Goal: Task Accomplishment & Management: Manage account settings

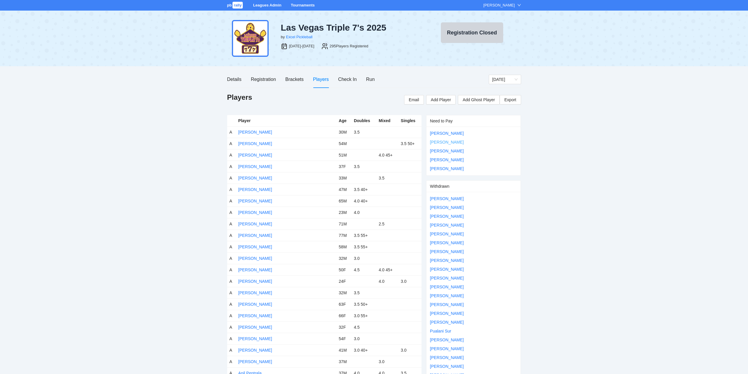
click at [447, 140] on link "[PERSON_NAME]" at bounding box center [447, 142] width 34 height 5
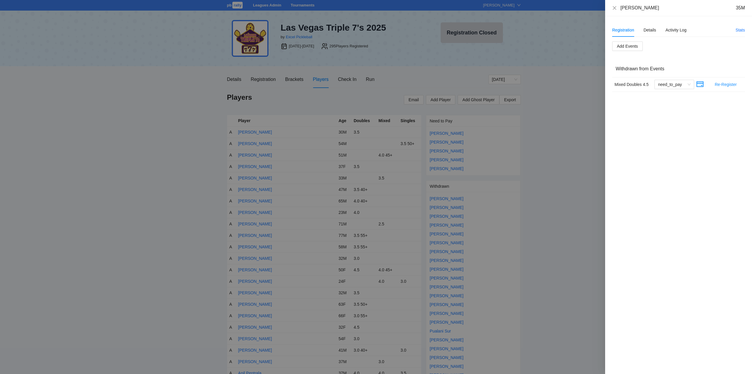
click at [448, 152] on div at bounding box center [376, 187] width 752 height 374
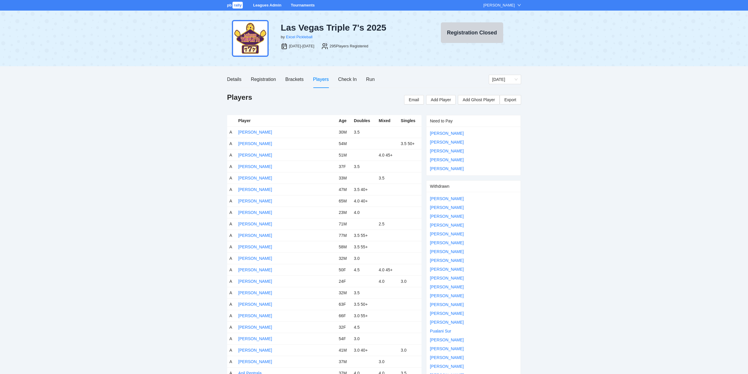
click at [446, 149] on link "[PERSON_NAME]" at bounding box center [447, 150] width 34 height 5
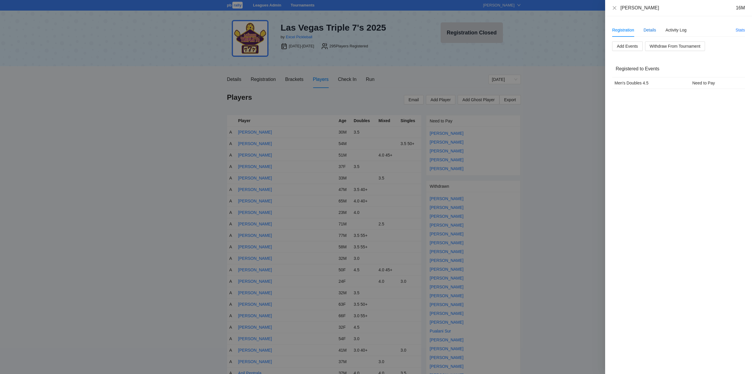
click at [646, 29] on div "Details" at bounding box center [650, 30] width 13 height 6
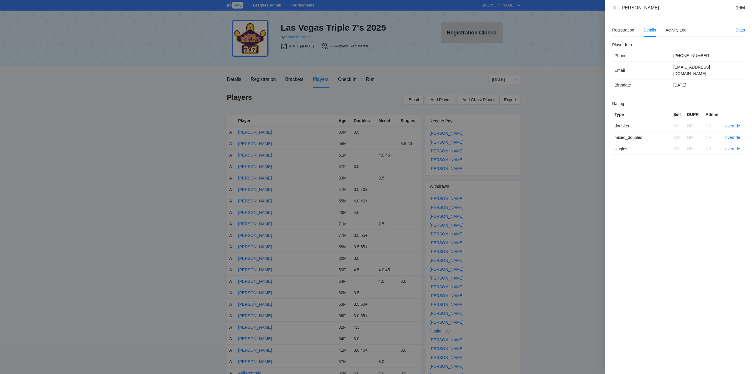
click at [614, 8] on icon "close" at bounding box center [614, 8] width 5 height 5
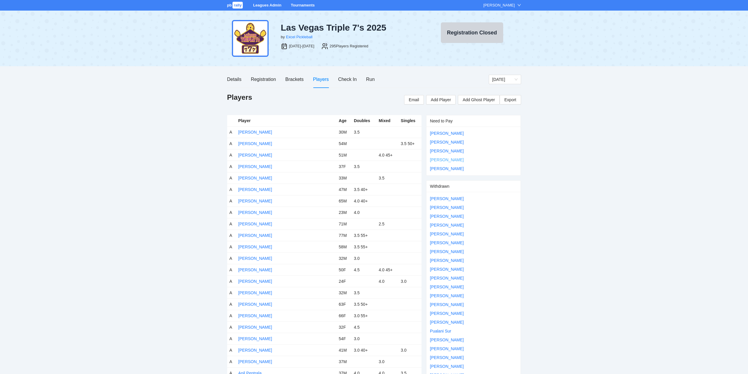
click at [447, 160] on link "[PERSON_NAME]" at bounding box center [447, 159] width 34 height 5
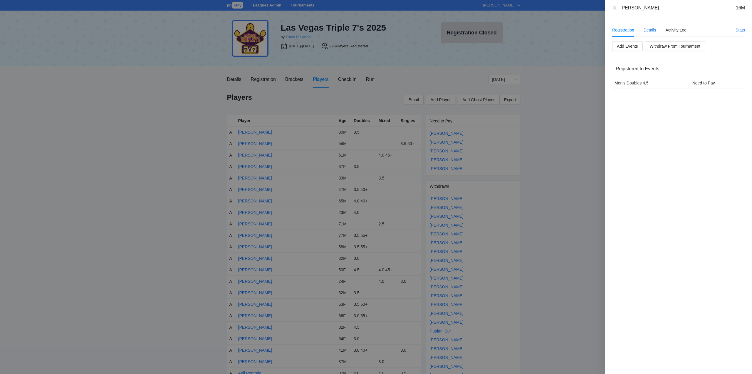
click at [652, 29] on div "Details" at bounding box center [650, 30] width 13 height 6
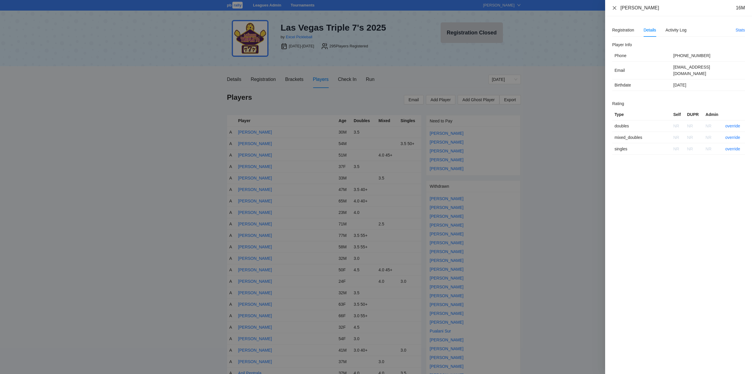
click at [614, 8] on icon "close" at bounding box center [614, 8] width 5 height 5
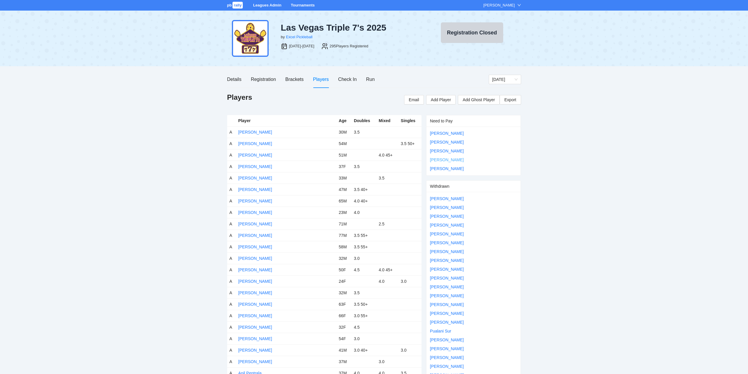
click at [445, 159] on link "[PERSON_NAME]" at bounding box center [447, 159] width 34 height 5
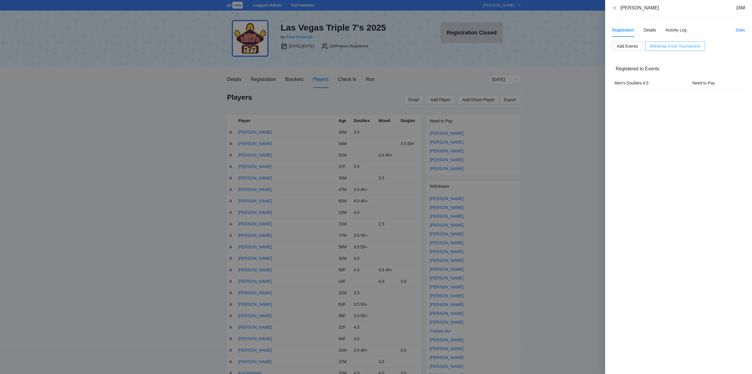
click at [675, 46] on span "Withdraw From Tournament" at bounding box center [675, 46] width 51 height 6
drag, startPoint x: 684, startPoint y: 27, endPoint x: 683, endPoint y: 34, distance: 7.5
click at [685, 27] on span "OK" at bounding box center [686, 27] width 6 height 6
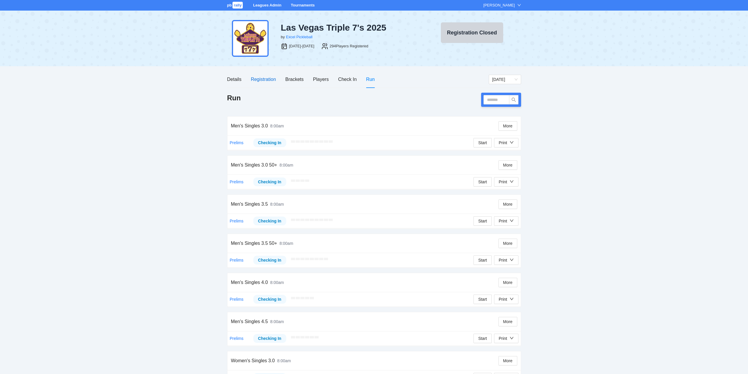
click at [262, 79] on div "Registration" at bounding box center [263, 79] width 25 height 7
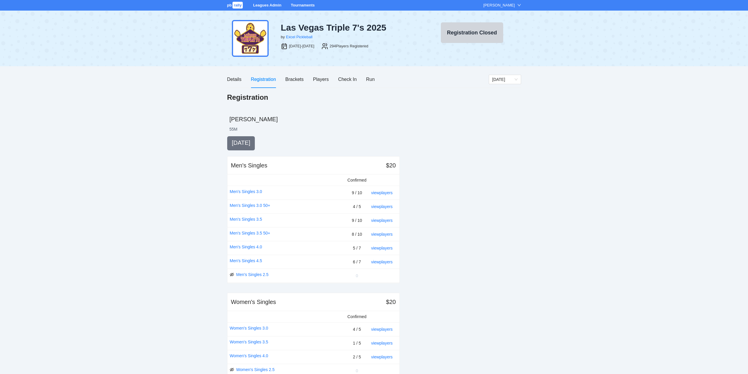
click at [296, 4] on link "Tournaments" at bounding box center [303, 5] width 24 height 4
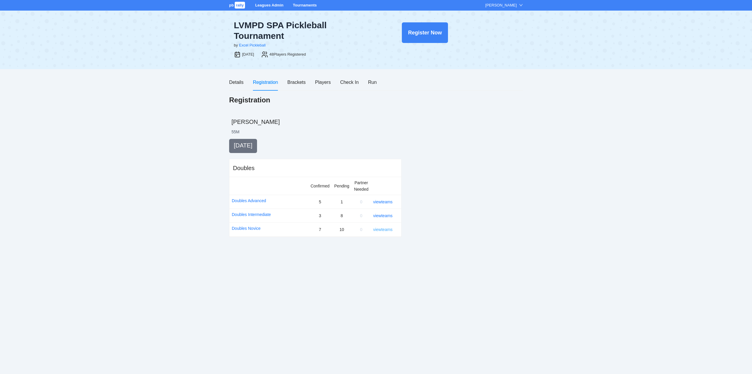
click at [384, 229] on link "view teams" at bounding box center [382, 229] width 19 height 5
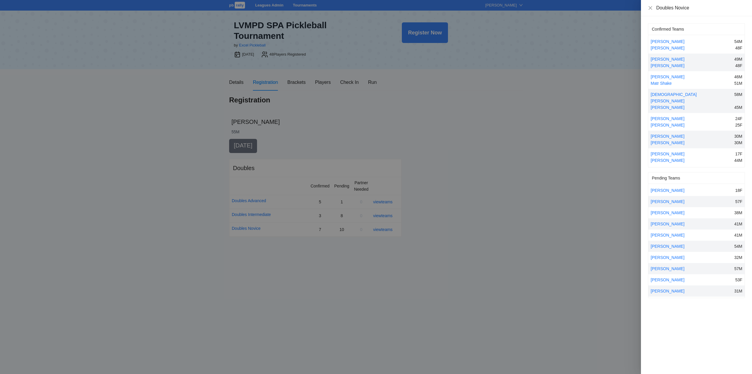
click at [383, 215] on div at bounding box center [376, 187] width 752 height 374
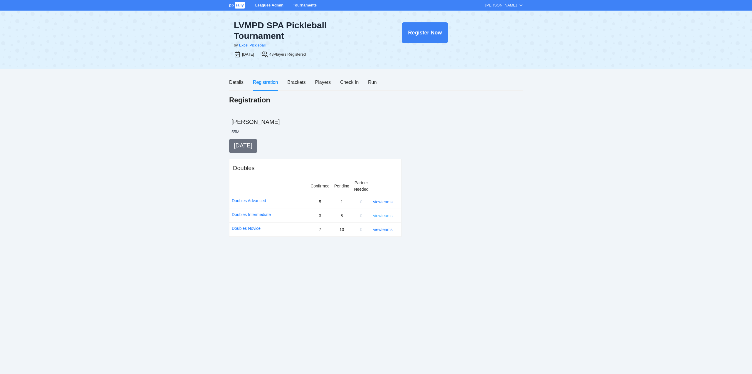
click at [384, 215] on link "view teams" at bounding box center [382, 215] width 19 height 5
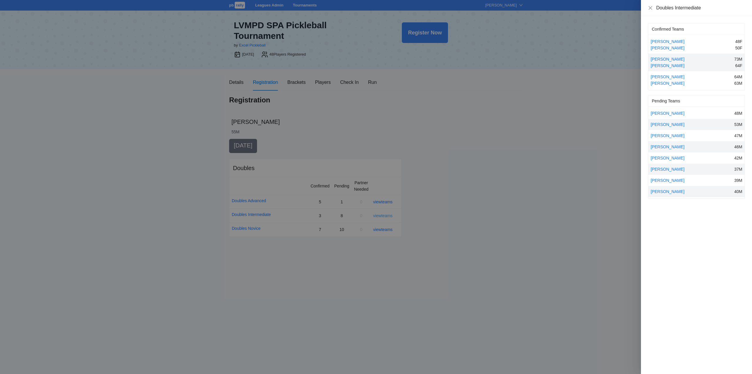
click at [384, 215] on div at bounding box center [376, 187] width 752 height 374
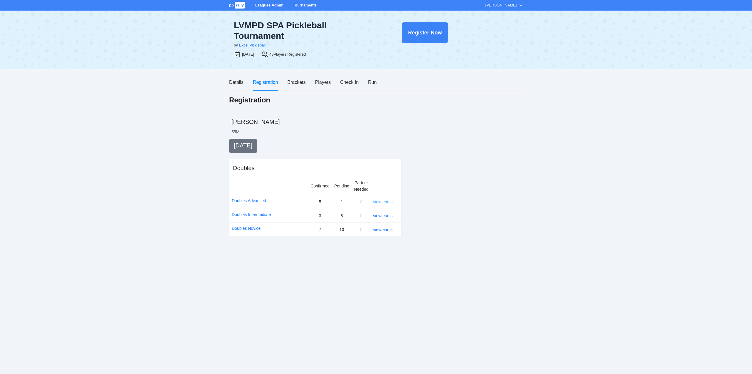
click at [384, 201] on link "view teams" at bounding box center [382, 201] width 19 height 5
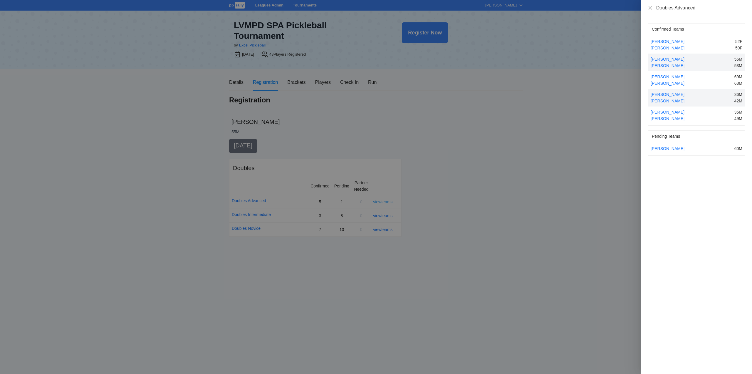
click at [384, 201] on div at bounding box center [376, 187] width 752 height 374
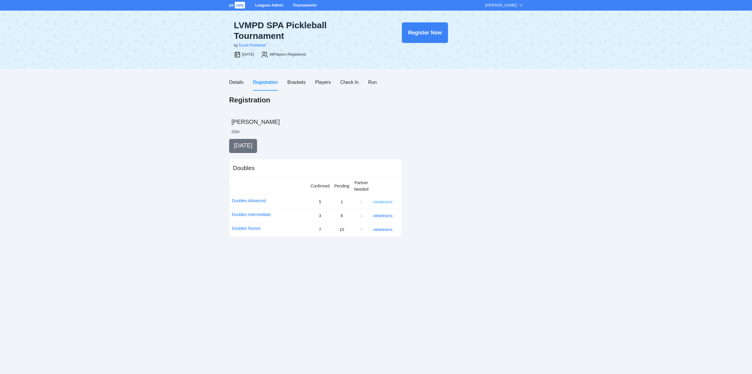
click at [384, 201] on link "view teams" at bounding box center [382, 201] width 19 height 5
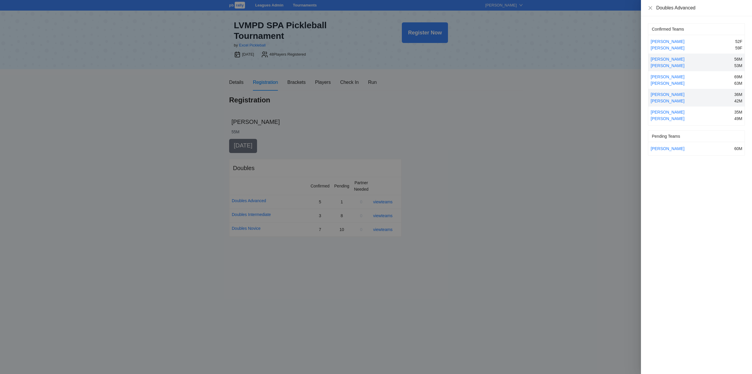
click at [383, 201] on div at bounding box center [376, 187] width 752 height 374
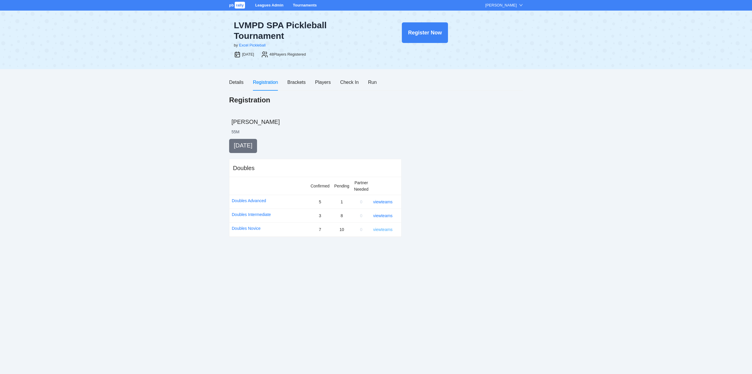
click at [384, 229] on link "view teams" at bounding box center [382, 229] width 19 height 5
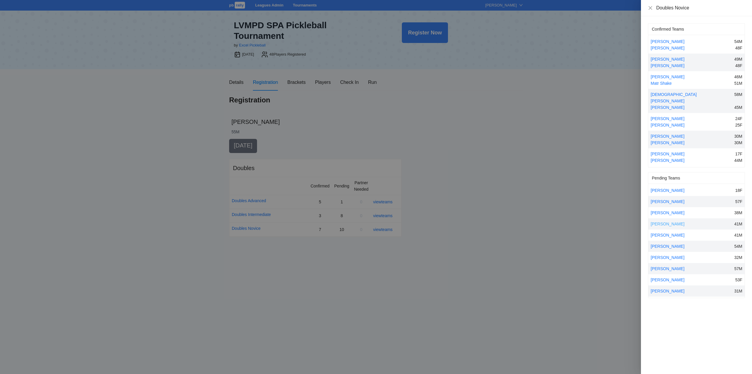
click at [659, 221] on link "Oliver Abbas" at bounding box center [668, 223] width 34 height 5
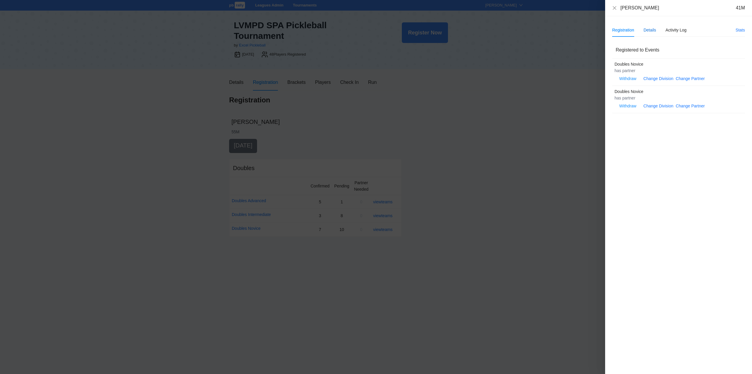
click at [649, 29] on div "Details" at bounding box center [650, 30] width 13 height 6
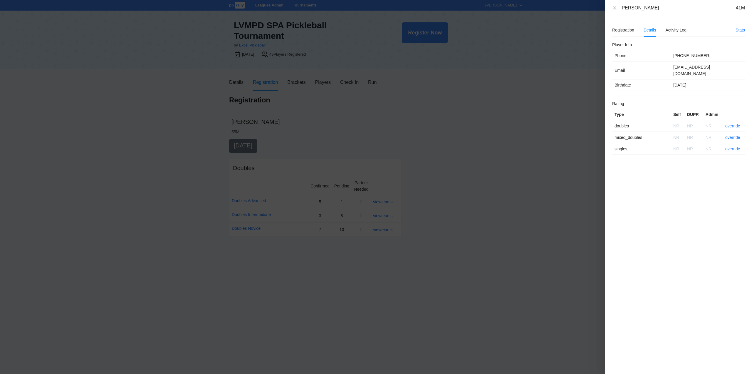
click at [649, 29] on div "Details" at bounding box center [650, 30] width 13 height 6
click at [614, 7] on icon "close" at bounding box center [614, 8] width 5 height 5
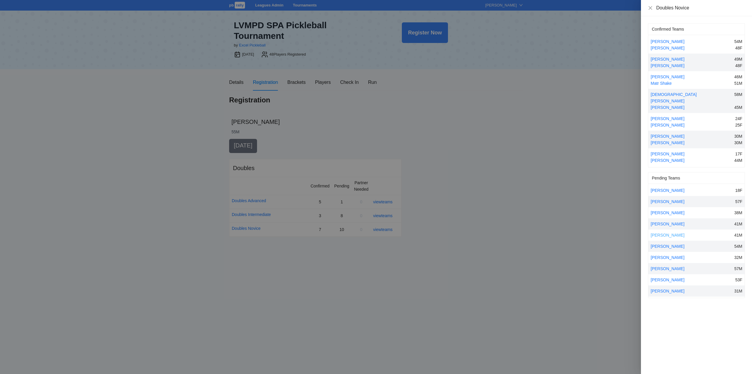
click at [670, 232] on link "Oliver Abbas" at bounding box center [668, 234] width 34 height 5
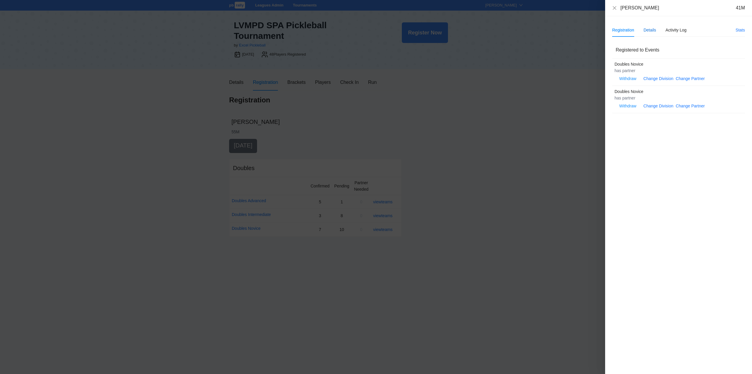
click at [651, 30] on div "Details" at bounding box center [650, 30] width 13 height 6
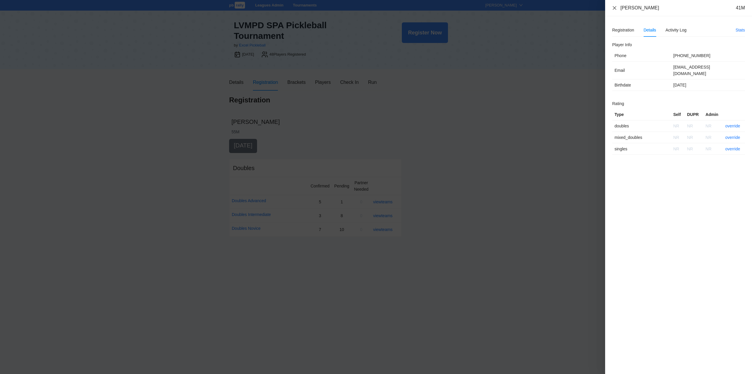
click at [614, 7] on icon "close" at bounding box center [615, 8] width 4 height 4
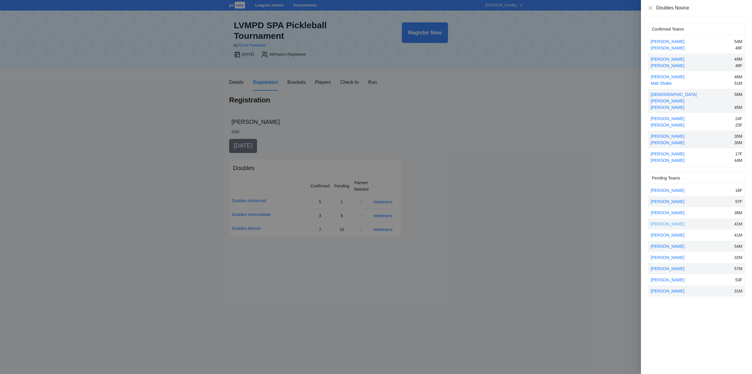
click at [658, 221] on link "Oliver Abbas" at bounding box center [668, 223] width 34 height 5
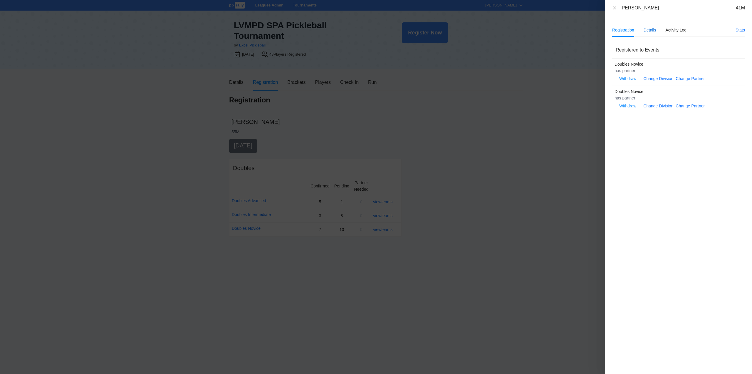
click at [649, 29] on div "Details" at bounding box center [650, 30] width 13 height 6
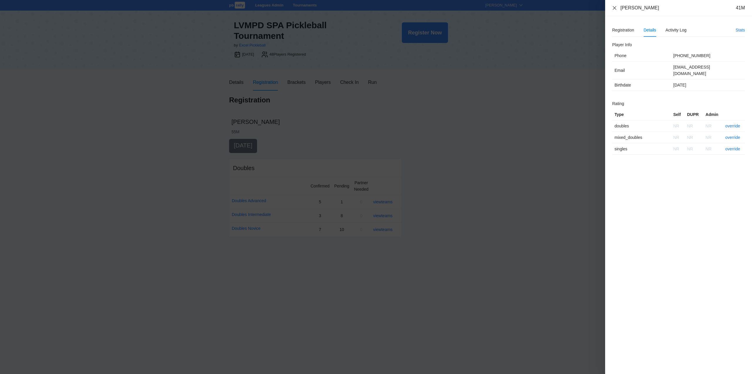
click at [613, 8] on icon "close" at bounding box center [614, 8] width 5 height 5
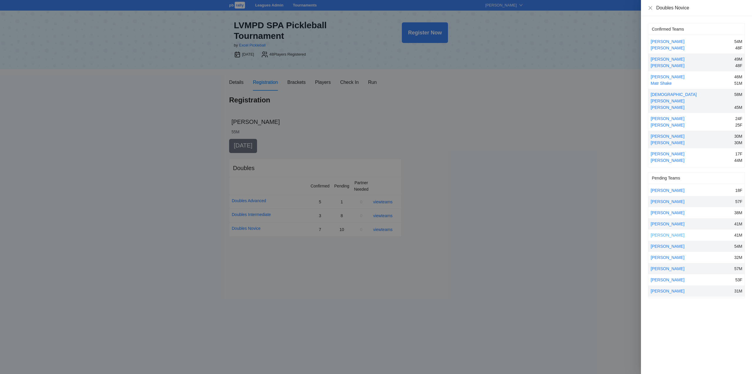
click at [669, 232] on link "Oliver Abbas" at bounding box center [668, 234] width 34 height 5
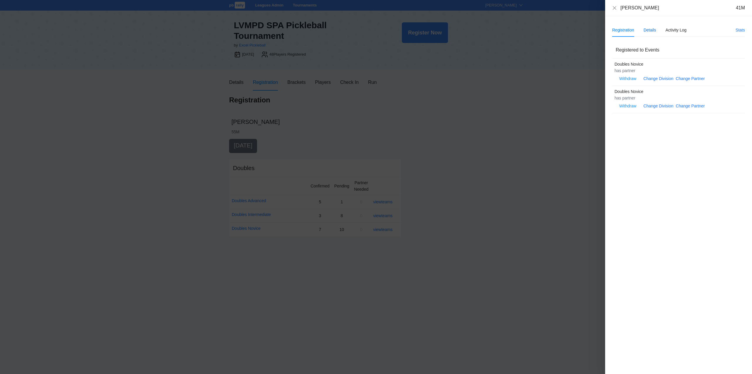
click at [649, 28] on div "Details" at bounding box center [650, 30] width 13 height 6
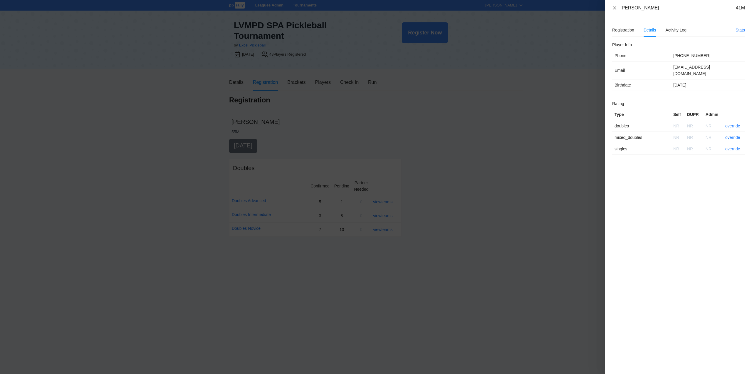
click at [614, 8] on icon "close" at bounding box center [615, 8] width 4 height 4
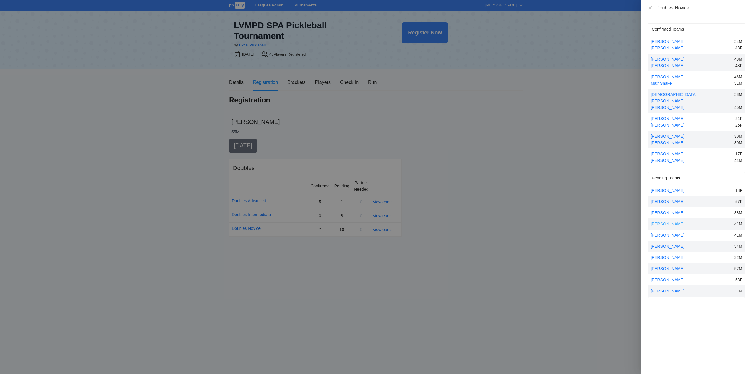
click at [666, 221] on link "Oliver Abbas" at bounding box center [668, 223] width 34 height 5
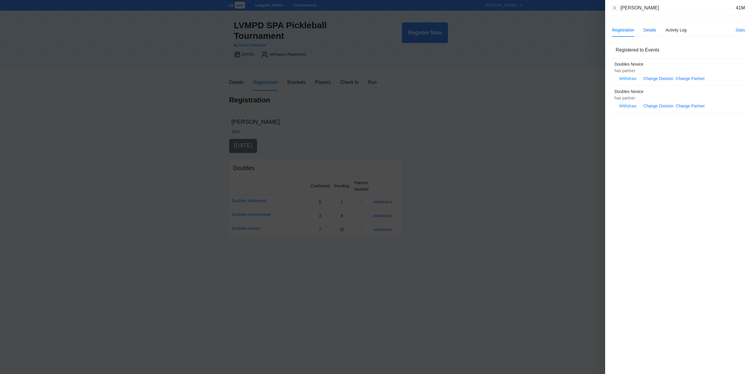
click at [650, 31] on div "Details" at bounding box center [650, 30] width 13 height 6
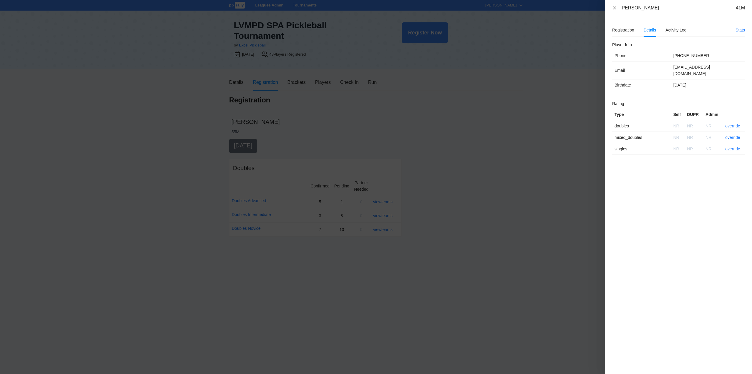
click at [613, 9] on icon "close" at bounding box center [614, 8] width 5 height 5
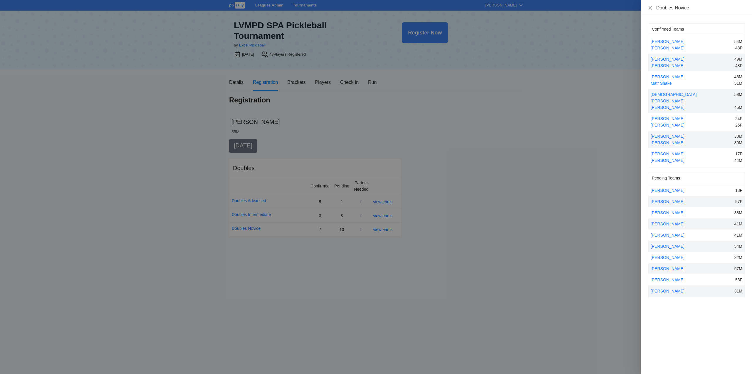
click at [651, 7] on icon "close" at bounding box center [650, 8] width 5 height 5
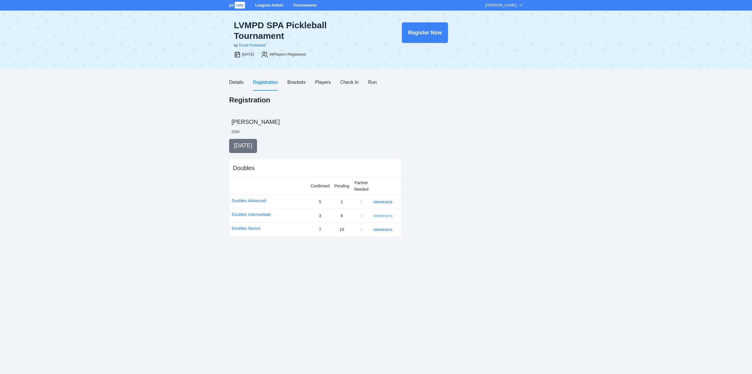
click at [385, 214] on link "view teams" at bounding box center [382, 215] width 19 height 5
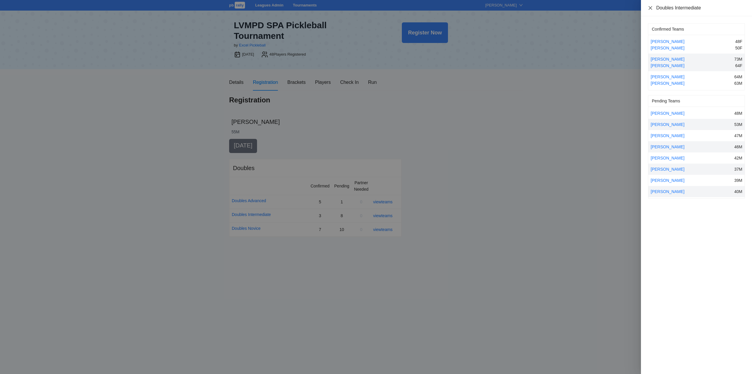
click at [651, 8] on icon "close" at bounding box center [651, 8] width 4 height 4
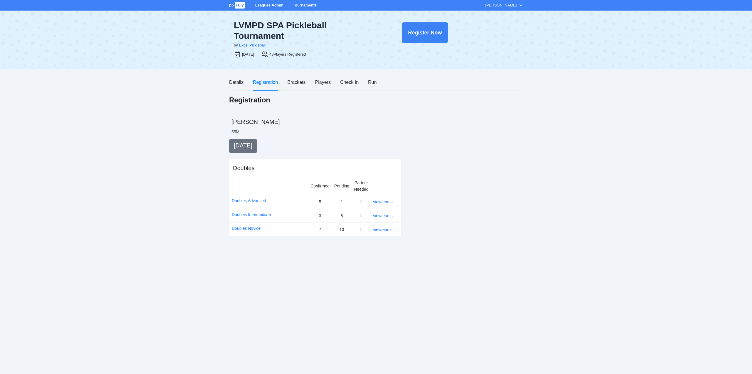
click at [304, 3] on link "Tournaments" at bounding box center [305, 5] width 24 height 4
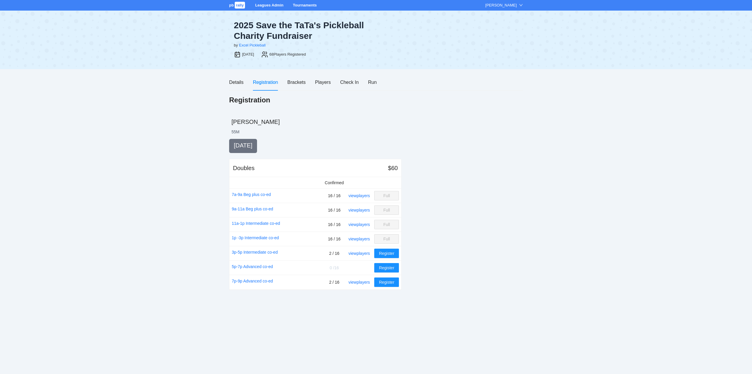
click at [302, 4] on link "Tournaments" at bounding box center [305, 5] width 24 height 4
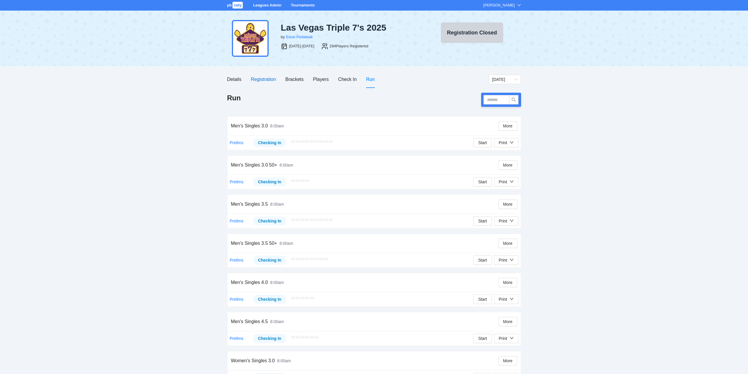
click at [261, 80] on div "Registration" at bounding box center [263, 79] width 25 height 7
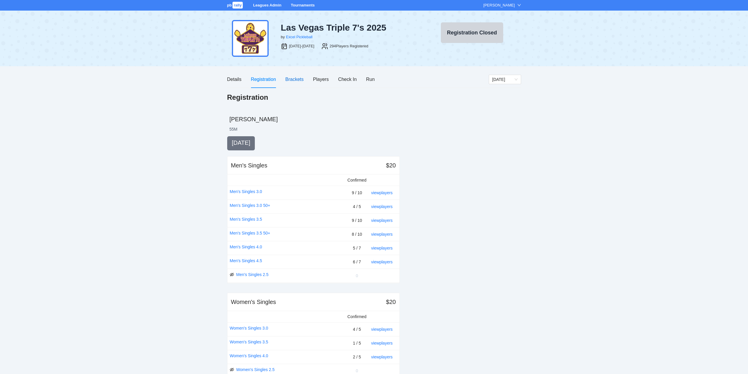
click at [293, 78] on div "Brackets" at bounding box center [294, 79] width 18 height 7
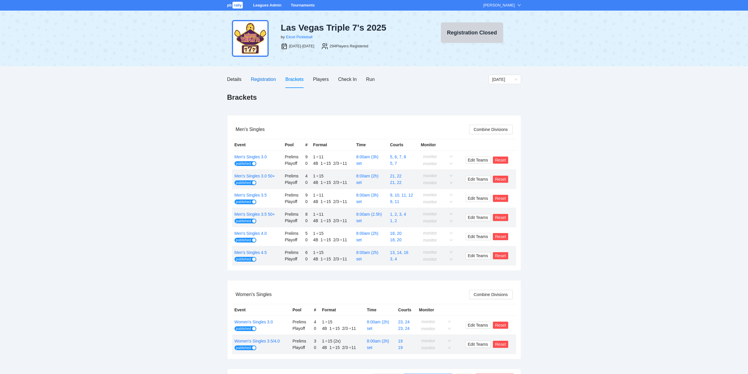
click at [259, 79] on div "Registration" at bounding box center [263, 79] width 25 height 7
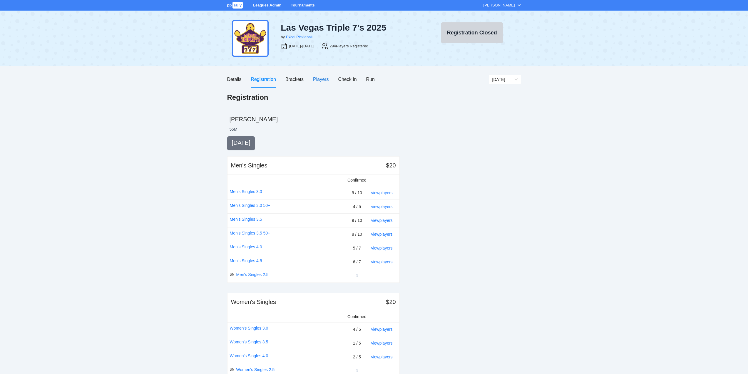
click at [324, 78] on div "Players" at bounding box center [321, 79] width 16 height 7
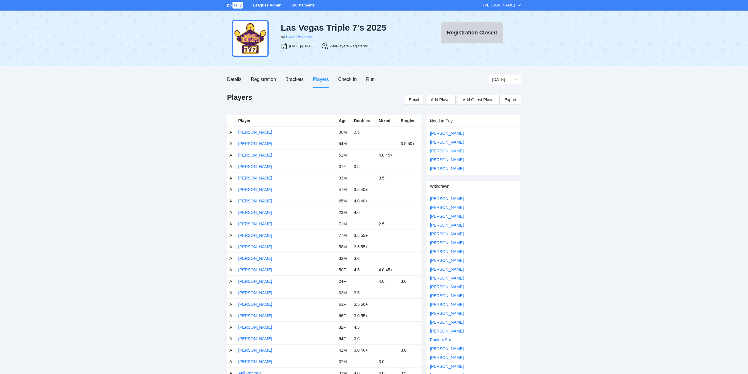
click at [446, 150] on link "[PERSON_NAME]" at bounding box center [447, 150] width 34 height 5
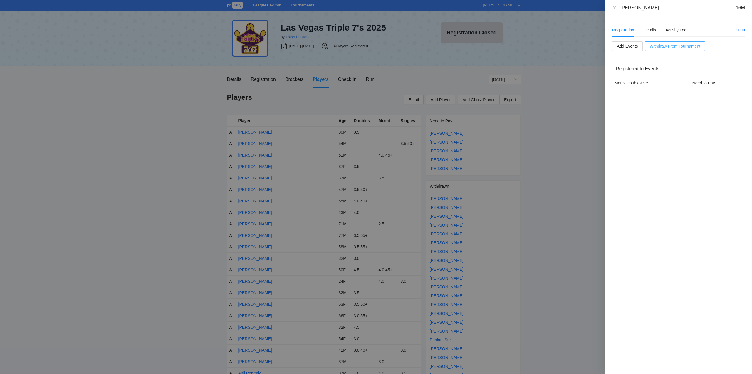
click at [675, 46] on span "Withdraw From Tournament" at bounding box center [675, 46] width 51 height 6
click at [686, 25] on span "OK" at bounding box center [686, 27] width 6 height 6
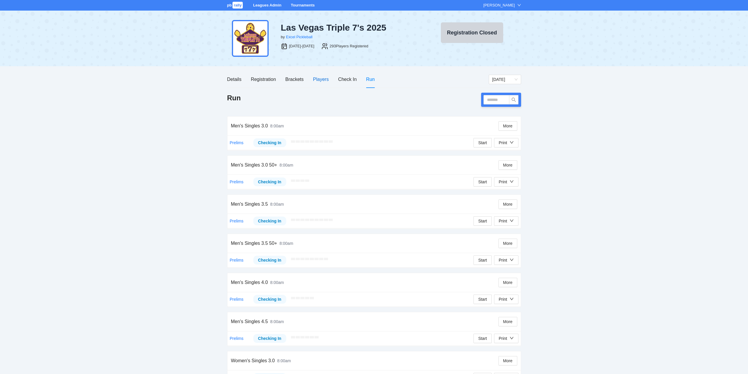
click at [318, 77] on div "Players" at bounding box center [321, 79] width 16 height 7
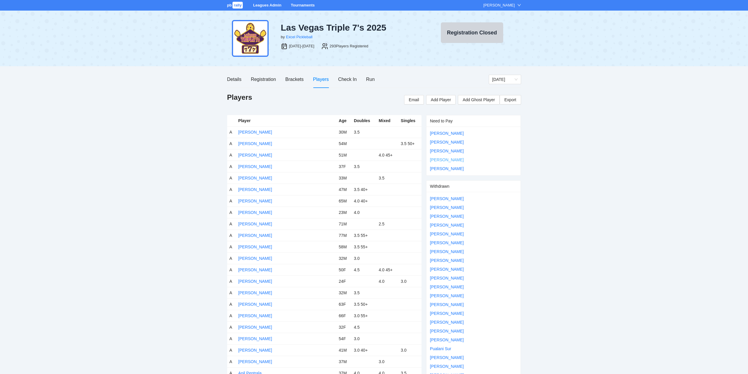
click at [438, 159] on link "[PERSON_NAME]" at bounding box center [447, 159] width 34 height 5
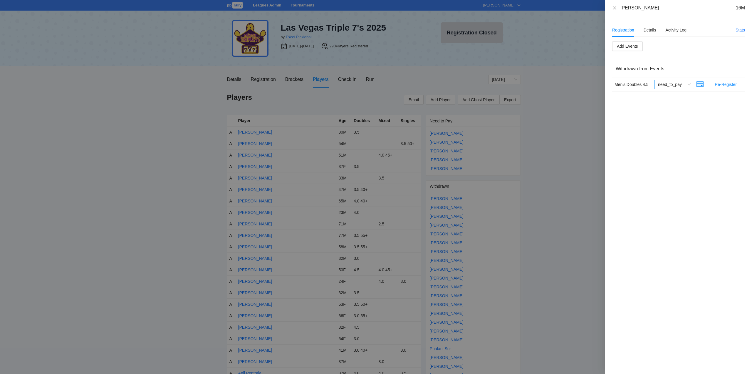
click at [689, 84] on span "need_to_pay" at bounding box center [674, 84] width 33 height 9
click at [665, 105] on div "No Refund" at bounding box center [674, 105] width 33 height 6
click at [614, 7] on icon "close" at bounding box center [614, 8] width 5 height 5
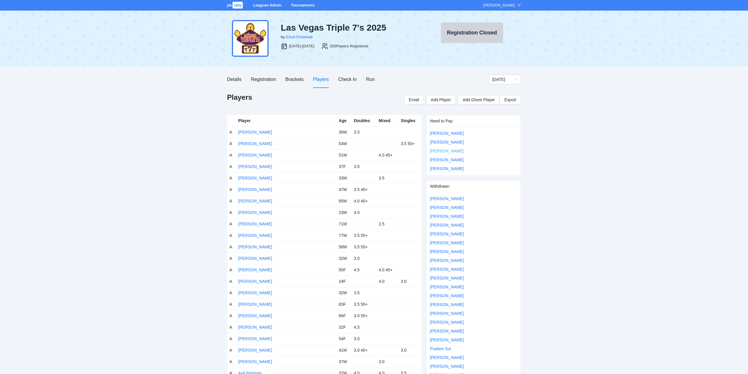
click at [447, 150] on link "[PERSON_NAME]" at bounding box center [447, 150] width 34 height 5
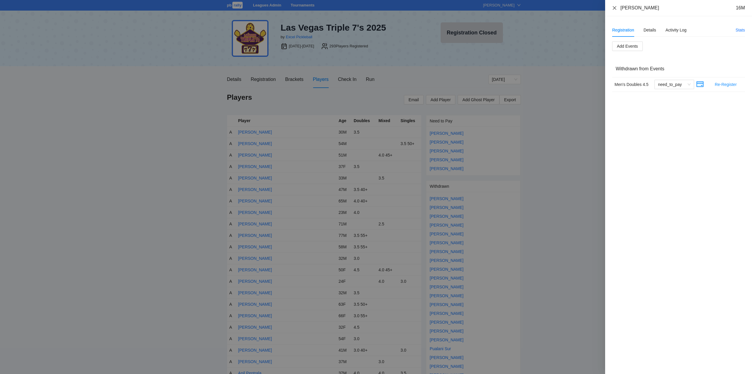
click at [613, 9] on icon "close" at bounding box center [614, 8] width 5 height 5
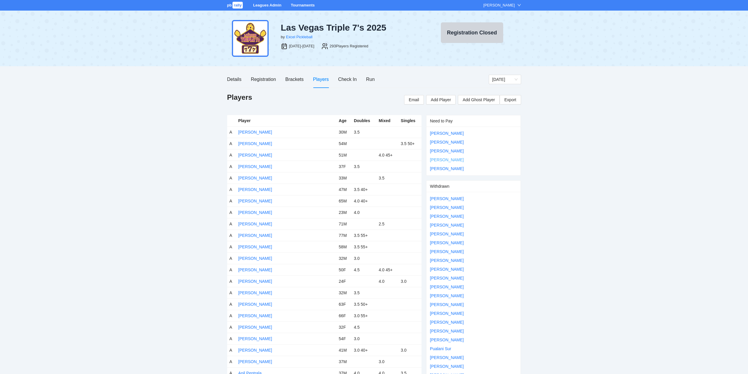
click at [446, 158] on link "[PERSON_NAME]" at bounding box center [447, 159] width 34 height 5
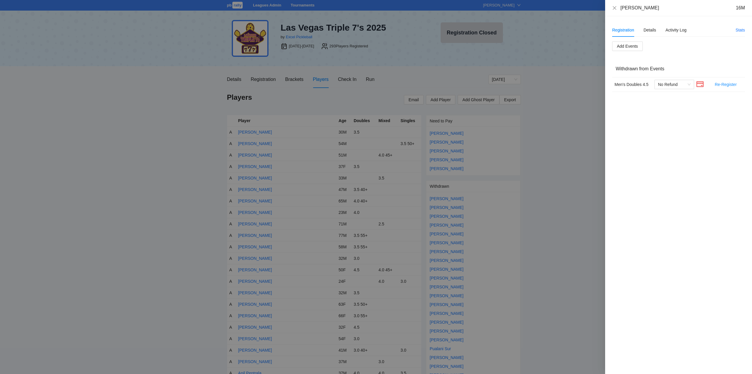
click at [446, 159] on div at bounding box center [376, 187] width 752 height 374
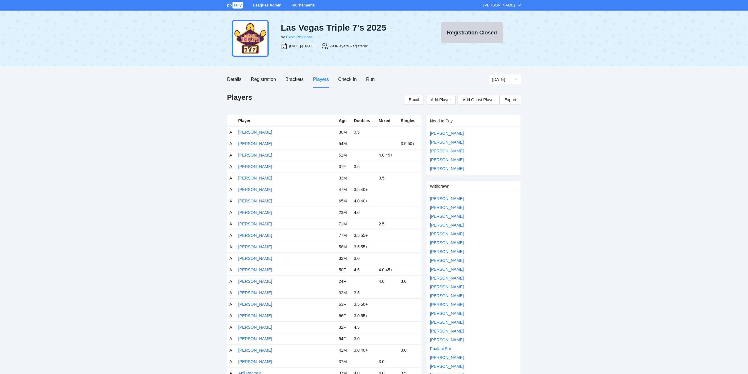
click at [445, 151] on link "[PERSON_NAME]" at bounding box center [447, 150] width 34 height 5
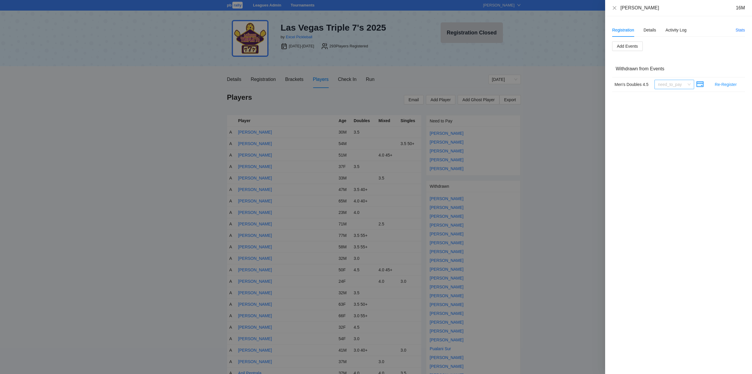
click at [689, 84] on span "need_to_pay" at bounding box center [674, 84] width 33 height 9
click at [700, 84] on icon "credit-card" at bounding box center [700, 84] width 6 height 4
click at [681, 88] on span "need_to_pay" at bounding box center [674, 84] width 33 height 9
click at [629, 87] on div "Men's Doubles 4.5" at bounding box center [632, 84] width 35 height 6
click at [680, 84] on span "need_to_pay" at bounding box center [674, 84] width 33 height 9
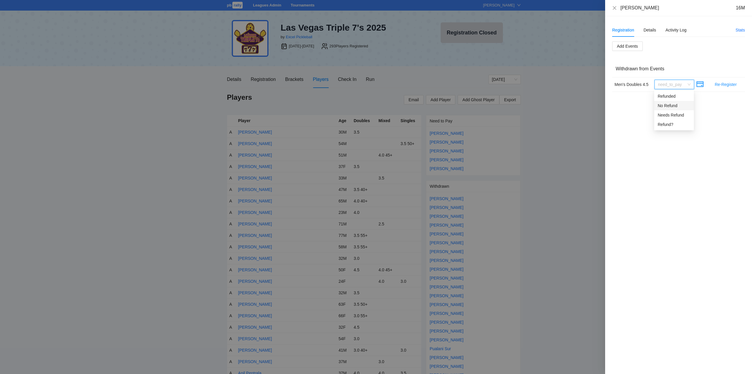
click at [665, 104] on div "No Refund" at bounding box center [674, 105] width 33 height 6
click at [670, 50] on div "Add Events Withdrawn from Events Men's Doubles 4.5 No Refund Re-Register" at bounding box center [678, 66] width 133 height 51
click at [615, 7] on icon "close" at bounding box center [614, 8] width 5 height 5
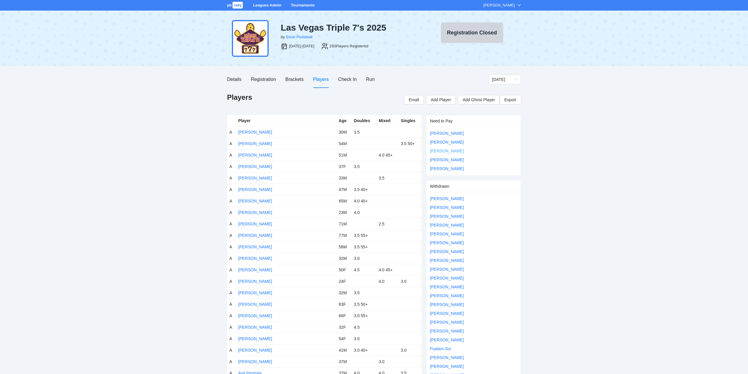
click at [444, 150] on link "[PERSON_NAME]" at bounding box center [447, 150] width 34 height 5
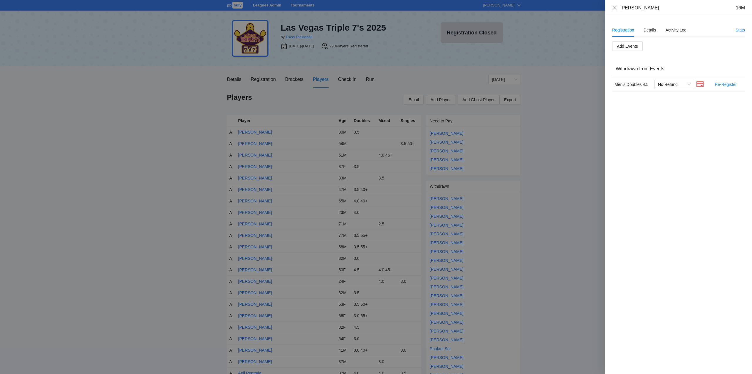
click at [615, 8] on icon "close" at bounding box center [615, 8] width 4 height 4
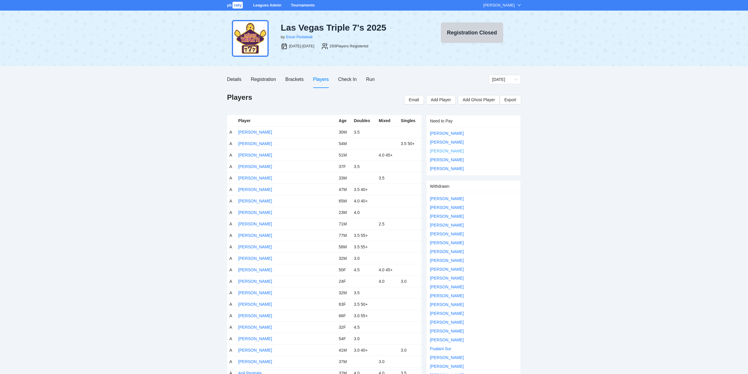
click at [445, 151] on link "[PERSON_NAME]" at bounding box center [447, 150] width 34 height 5
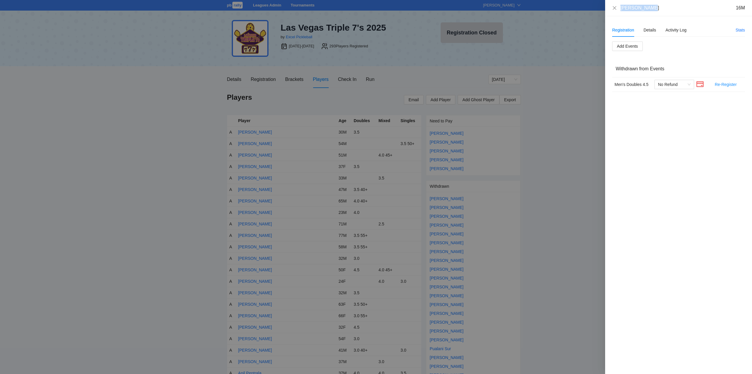
drag, startPoint x: 652, startPoint y: 9, endPoint x: 618, endPoint y: 9, distance: 33.5
click at [616, 9] on div "[PERSON_NAME] 16M" at bounding box center [678, 8] width 133 height 6
copy div "[PERSON_NAME]"
click at [616, 8] on icon "close" at bounding box center [614, 8] width 5 height 5
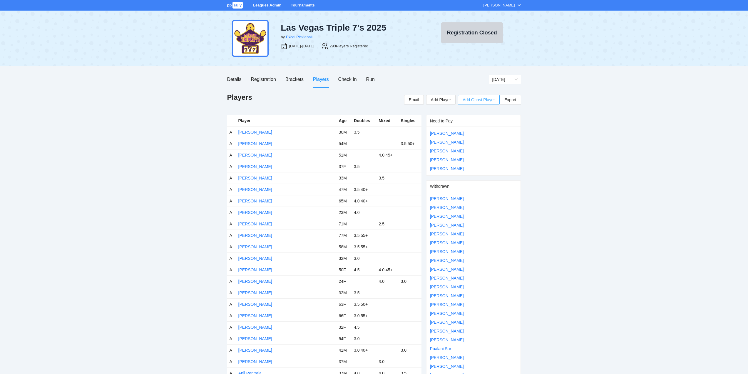
click at [477, 99] on span "Add Ghost Player" at bounding box center [479, 99] width 32 height 6
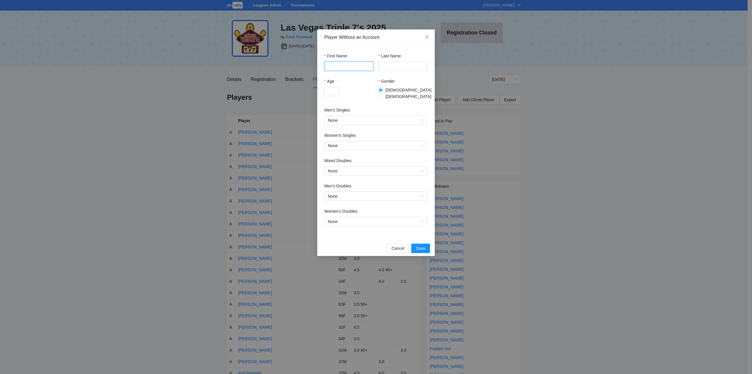
click at [337, 66] on input "First Name" at bounding box center [348, 65] width 49 height 9
paste input "**********"
drag, startPoint x: 358, startPoint y: 65, endPoint x: 338, endPoint y: 66, distance: 19.7
click at [338, 66] on input "**********" at bounding box center [348, 65] width 49 height 9
type input "****"
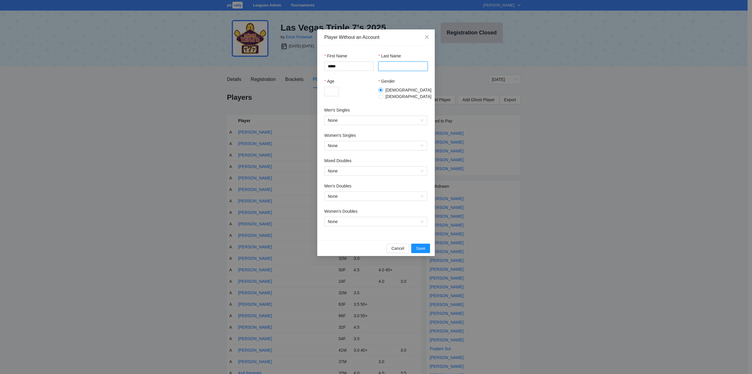
click at [386, 66] on input "Last Name" at bounding box center [403, 65] width 49 height 9
paste input "*******"
type input "*******"
click at [334, 91] on input "Age" at bounding box center [331, 91] width 15 height 9
click at [347, 194] on span "None" at bounding box center [376, 196] width 96 height 9
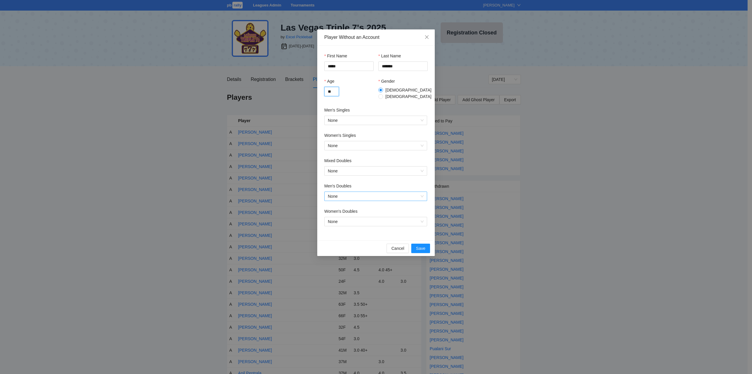
type input "**"
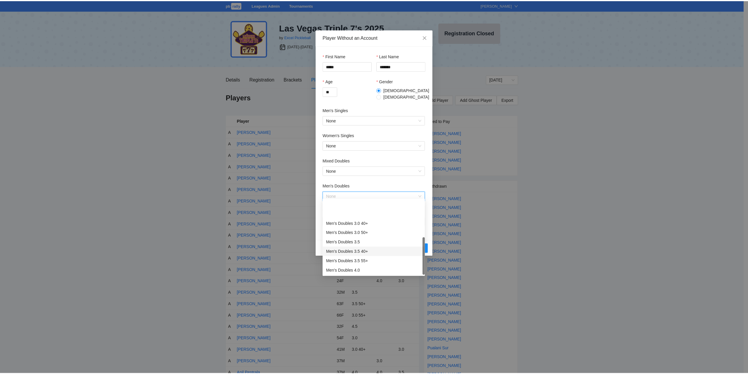
scroll to position [28, 0]
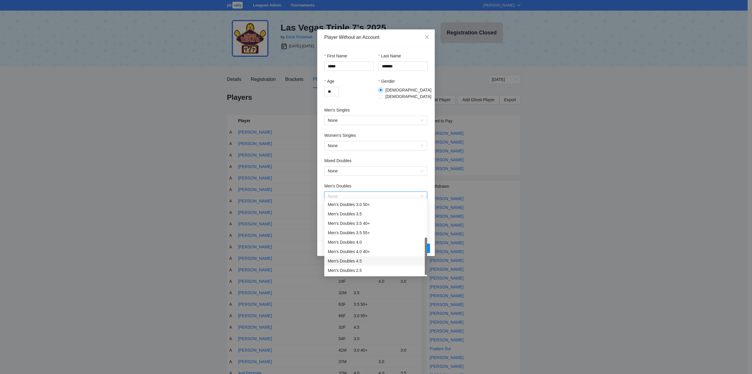
click at [345, 260] on div "Men's Doubles 4.5" at bounding box center [376, 260] width 96 height 6
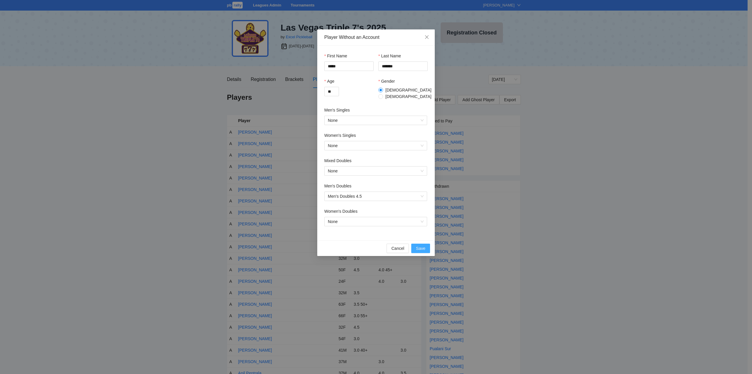
click at [421, 245] on span "Save" at bounding box center [420, 248] width 9 height 6
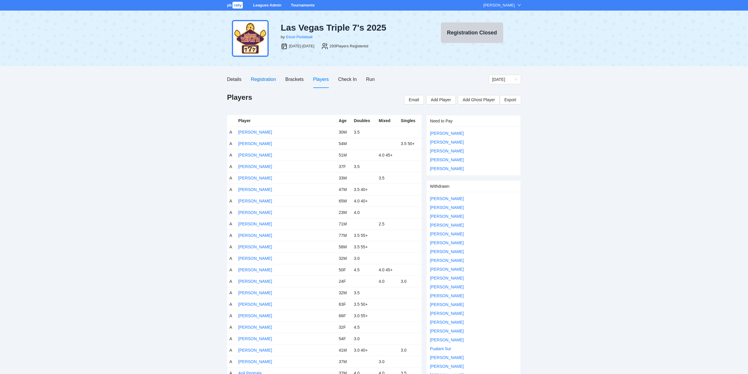
click at [262, 78] on div "Registration" at bounding box center [263, 79] width 25 height 7
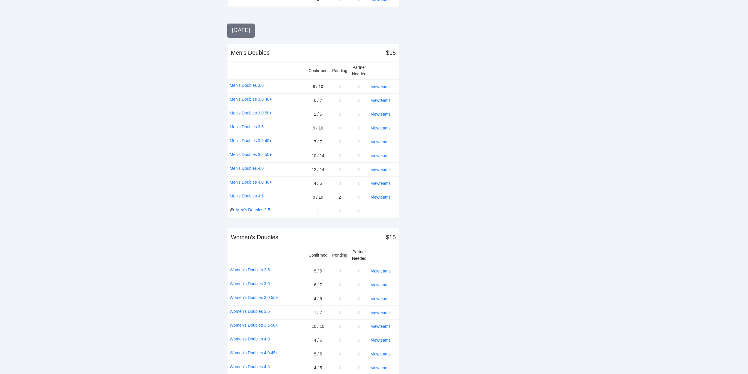
scroll to position [579, 0]
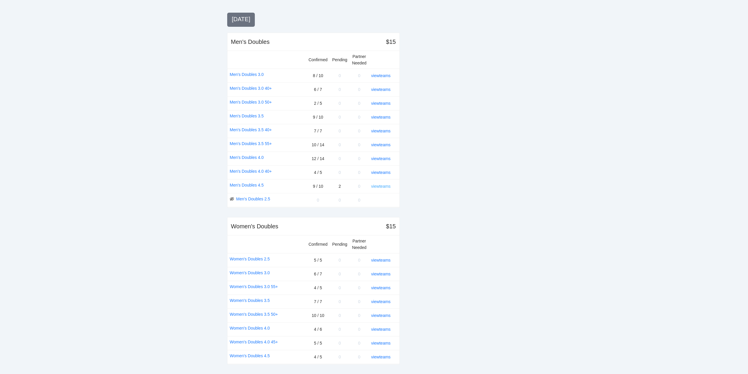
click at [378, 184] on link "view teams" at bounding box center [380, 186] width 19 height 5
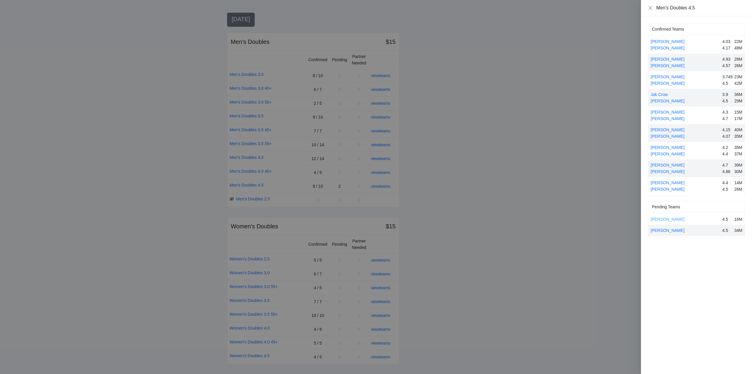
click at [667, 218] on link "[PERSON_NAME]" at bounding box center [668, 219] width 34 height 5
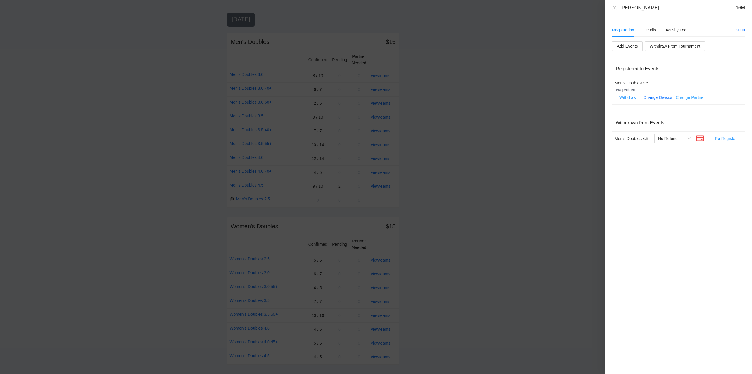
click at [682, 96] on link "Change Partner" at bounding box center [690, 97] width 29 height 5
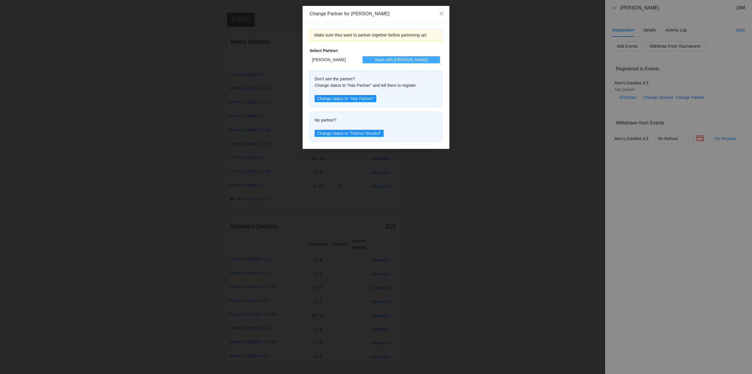
click at [405, 60] on span "Team with [PERSON_NAME]" at bounding box center [401, 59] width 53 height 6
click at [441, 13] on icon "close" at bounding box center [442, 14] width 4 height 4
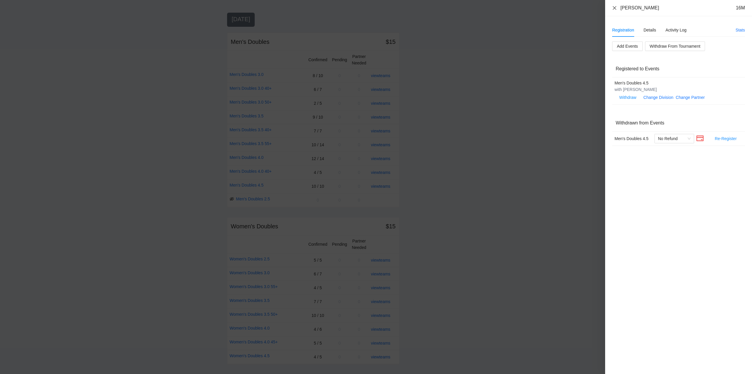
click at [615, 6] on icon "close" at bounding box center [614, 8] width 5 height 5
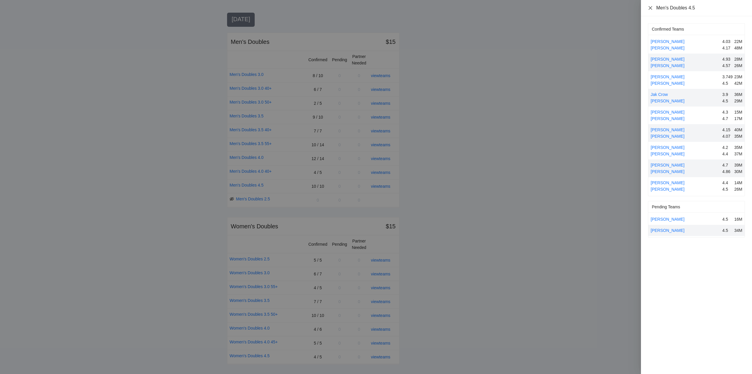
click at [652, 7] on icon "close" at bounding box center [650, 8] width 5 height 5
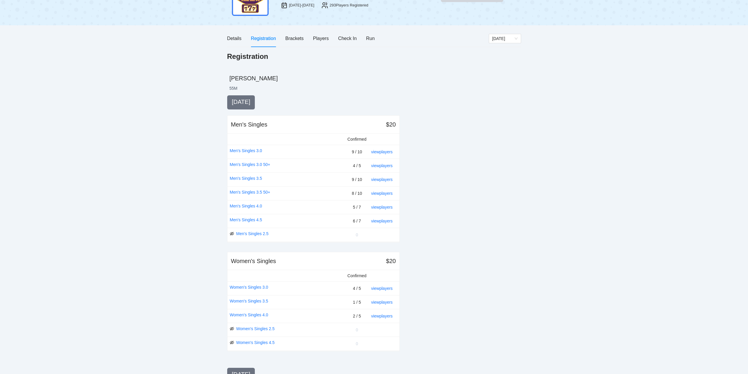
scroll to position [0, 0]
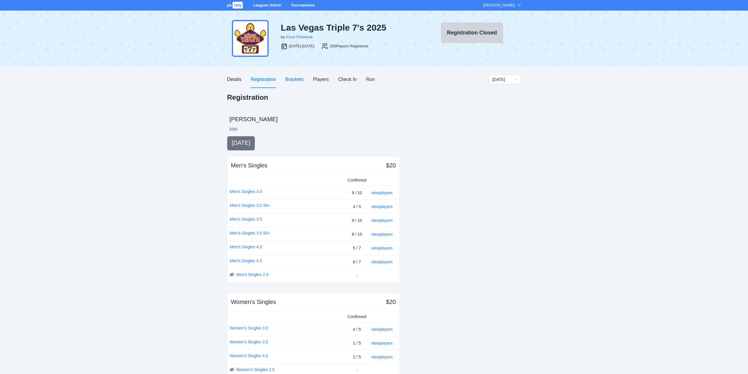
click at [295, 78] on div "Brackets" at bounding box center [294, 79] width 18 height 7
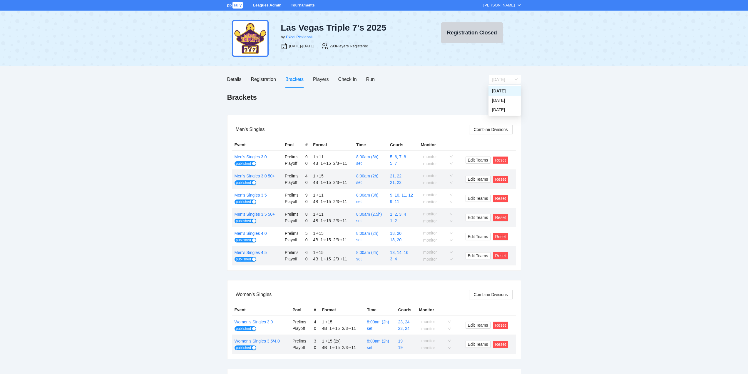
click at [505, 79] on span "[DATE]" at bounding box center [504, 79] width 25 height 9
click at [495, 110] on div "[DATE]" at bounding box center [504, 109] width 25 height 6
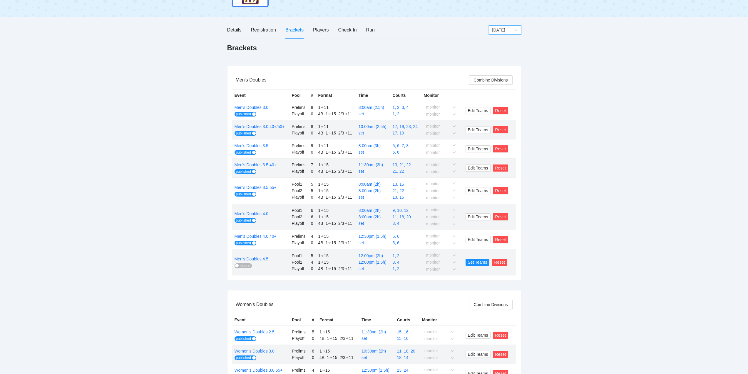
scroll to position [59, 0]
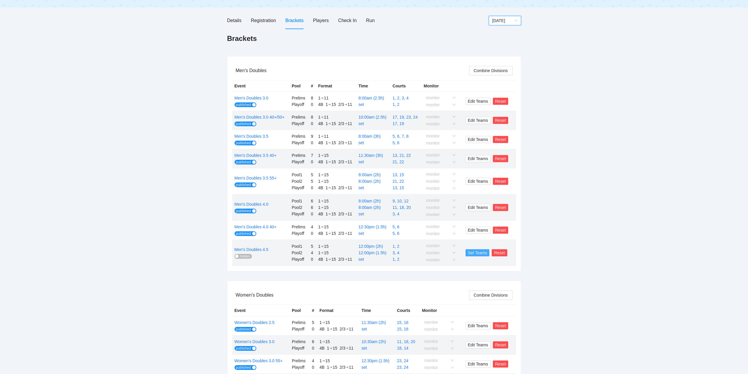
click at [480, 252] on span "Set Teams" at bounding box center [477, 252] width 19 height 6
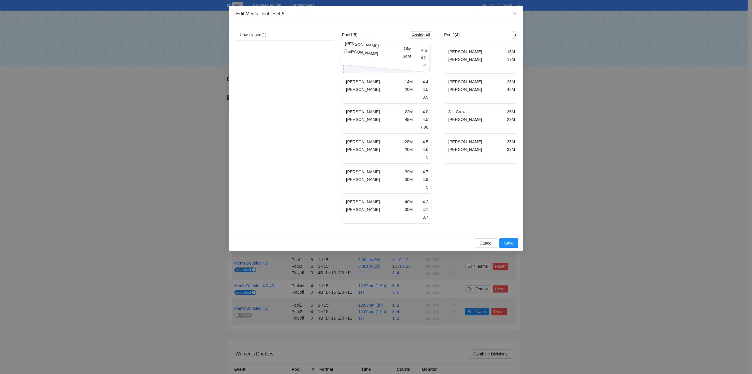
drag, startPoint x: 258, startPoint y: 58, endPoint x: 359, endPoint y: 53, distance: 100.6
click at [359, 53] on div "Unassigned ( 1 ) [PERSON_NAME] 16M 4.5 [PERSON_NAME] 34M 4.5 9 [PERSON_NAME] 16…" at bounding box center [387, 128] width 302 height 199
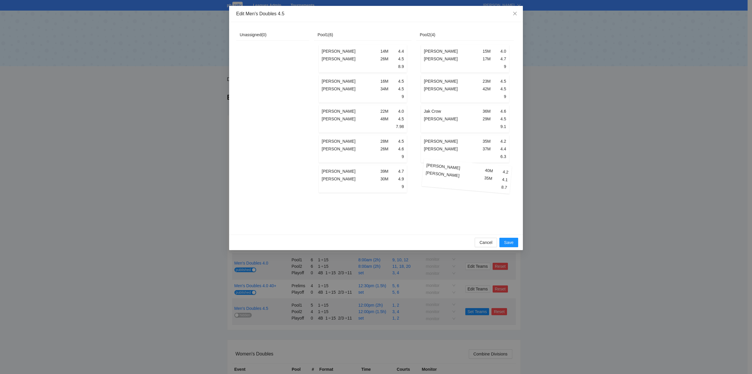
drag, startPoint x: 375, startPoint y: 209, endPoint x: 480, endPoint y: 176, distance: 110.3
click at [480, 176] on div "Unassigned ( 0 ) Pool1 ( 6 ) [PERSON_NAME] 14M 4.4 [PERSON_NAME] 26M 4.5 8.9 [P…" at bounding box center [375, 128] width 278 height 198
drag, startPoint x: 369, startPoint y: 208, endPoint x: 471, endPoint y: 175, distance: 107.7
click at [471, 175] on div "Unassigned ( 0 ) Pool1 ( 6 ) [PERSON_NAME] 14M 4.4 [PERSON_NAME] 26M 4.5 8.9 [P…" at bounding box center [375, 128] width 278 height 198
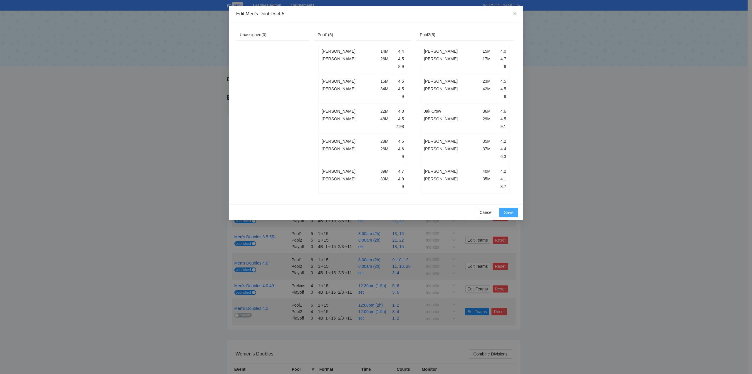
click at [510, 215] on span "Save" at bounding box center [508, 212] width 9 height 6
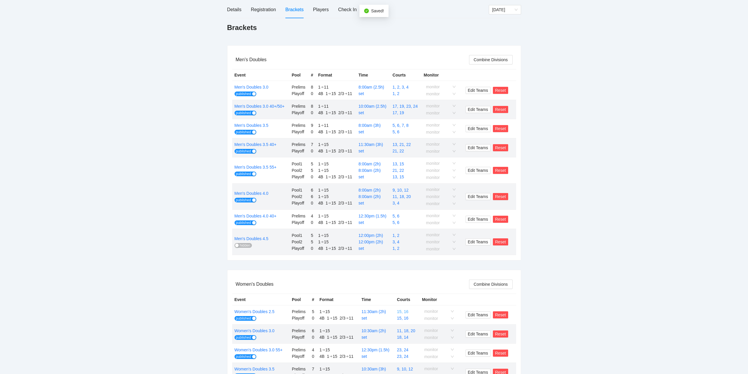
scroll to position [88, 0]
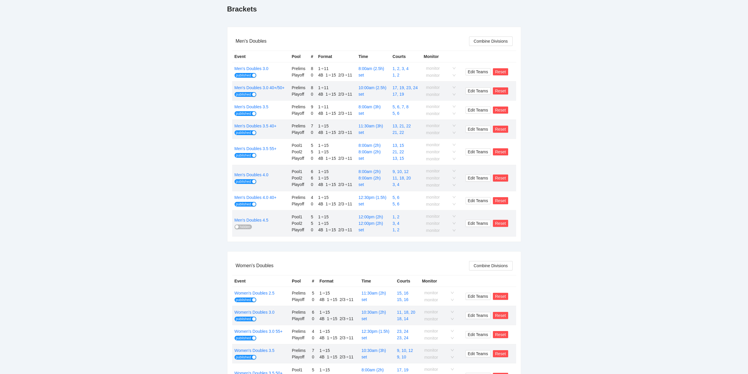
click at [244, 227] on span "hidden" at bounding box center [245, 226] width 11 height 5
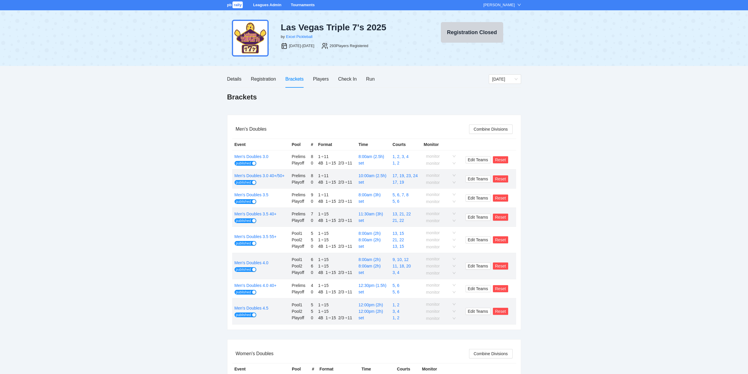
scroll to position [0, 0]
click at [510, 77] on span "[DATE]" at bounding box center [504, 79] width 25 height 9
click at [494, 91] on div "[DATE]" at bounding box center [504, 91] width 25 height 6
